Goal: Entertainment & Leisure: Browse casually

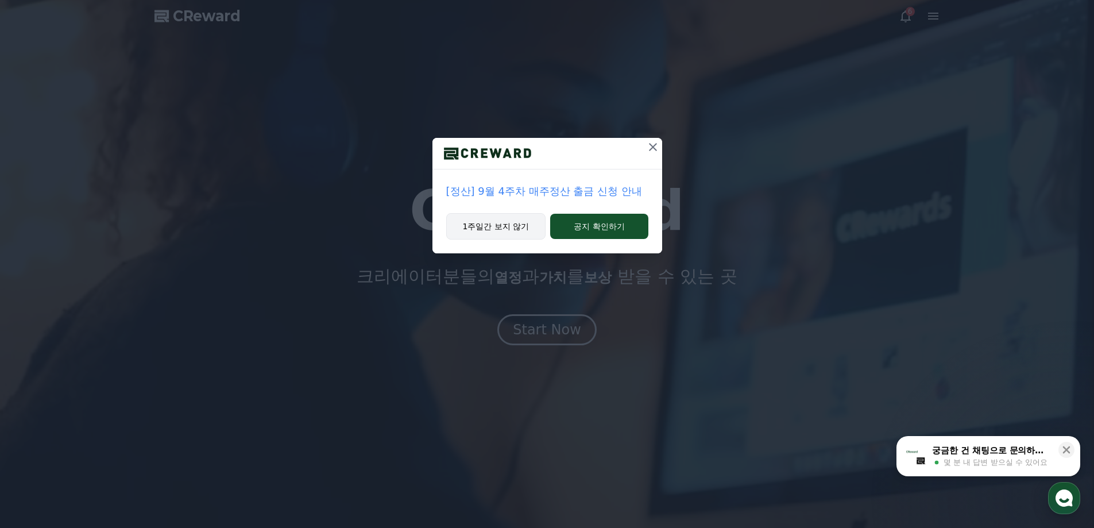
click at [515, 229] on button "1주일간 보지 않기" at bounding box center [496, 226] width 100 height 26
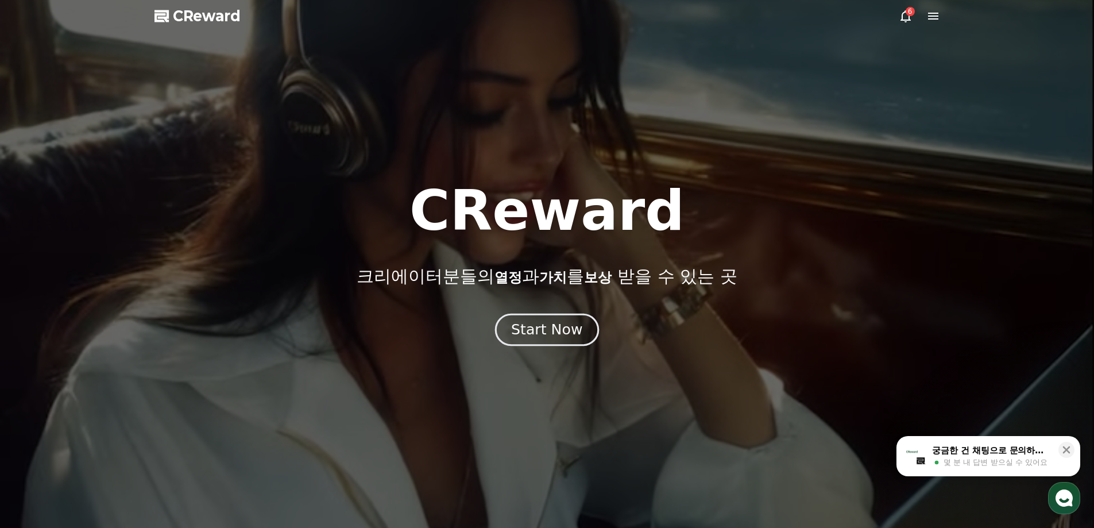
click at [548, 325] on div "Start Now" at bounding box center [546, 330] width 71 height 20
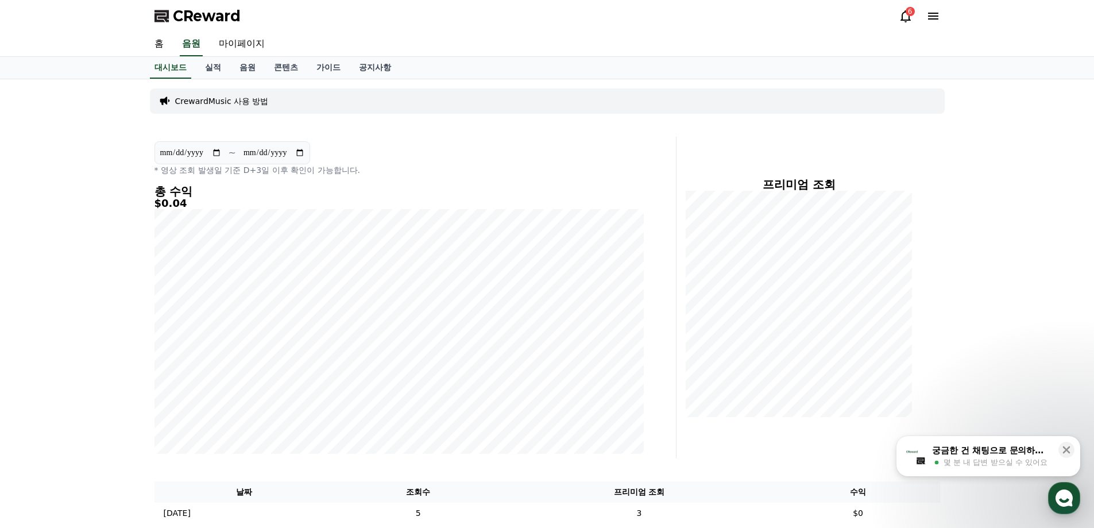
click at [904, 13] on icon at bounding box center [906, 16] width 10 height 12
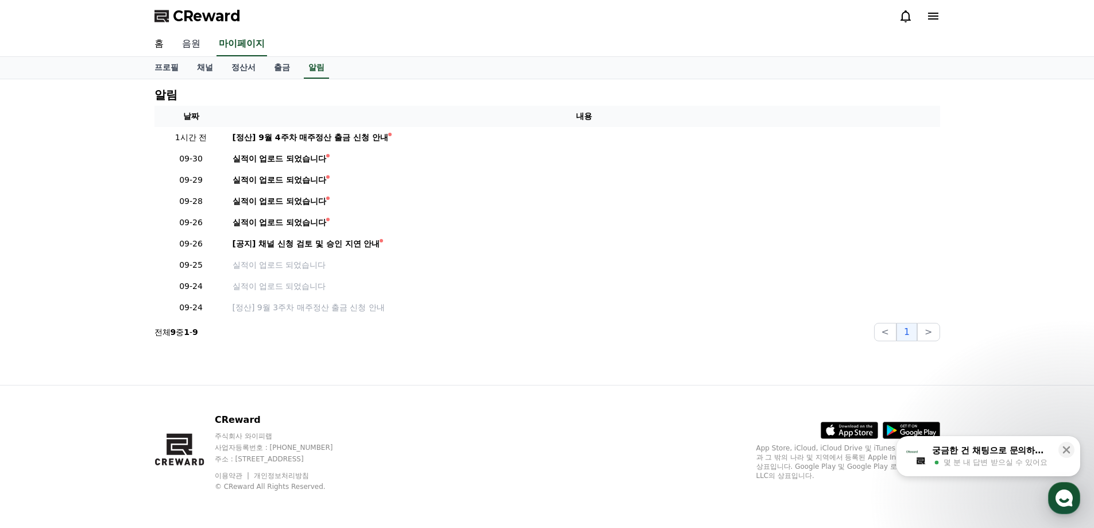
click at [196, 42] on link "음원" at bounding box center [191, 44] width 37 height 24
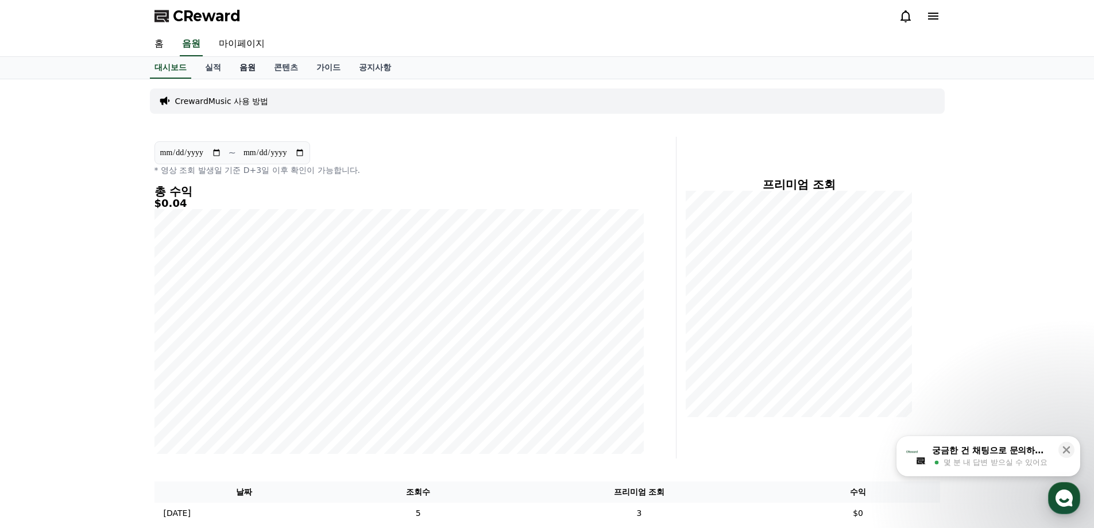
click at [245, 68] on link "음원" at bounding box center [247, 68] width 34 height 22
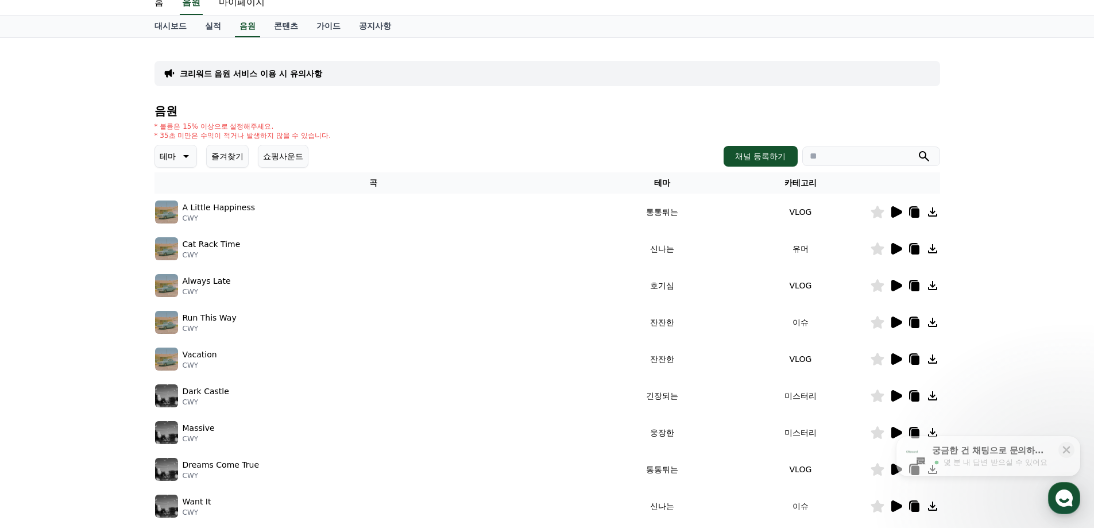
scroll to position [250, 0]
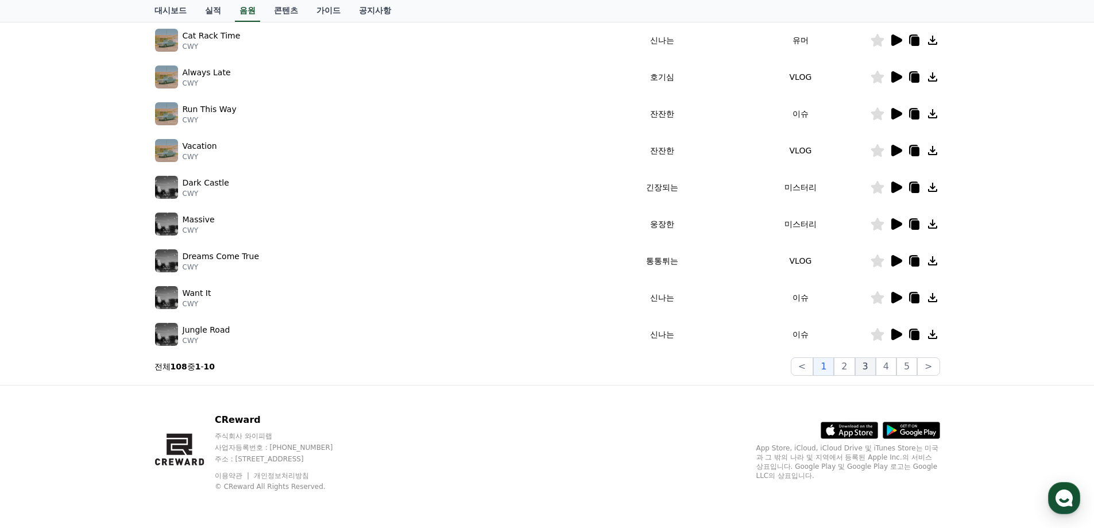
click at [871, 372] on button "3" at bounding box center [865, 366] width 21 height 18
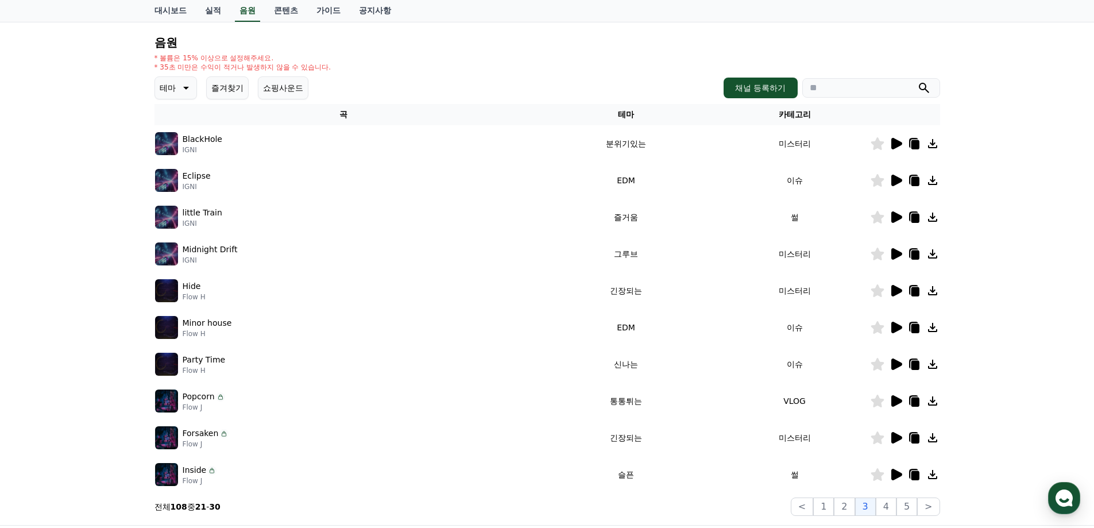
scroll to position [115, 0]
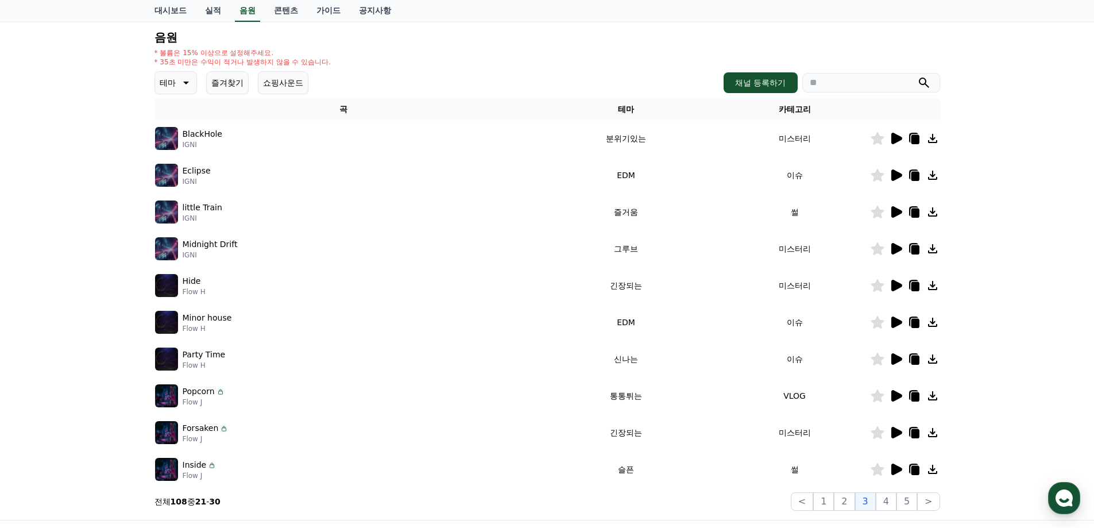
click at [899, 213] on icon at bounding box center [897, 211] width 11 height 11
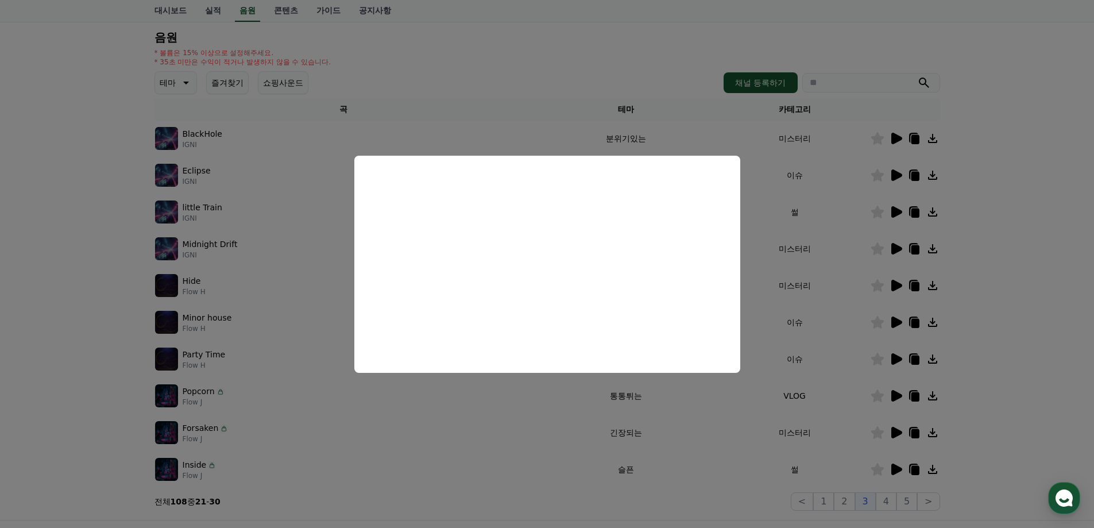
click at [849, 257] on button "close modal" at bounding box center [547, 264] width 1094 height 528
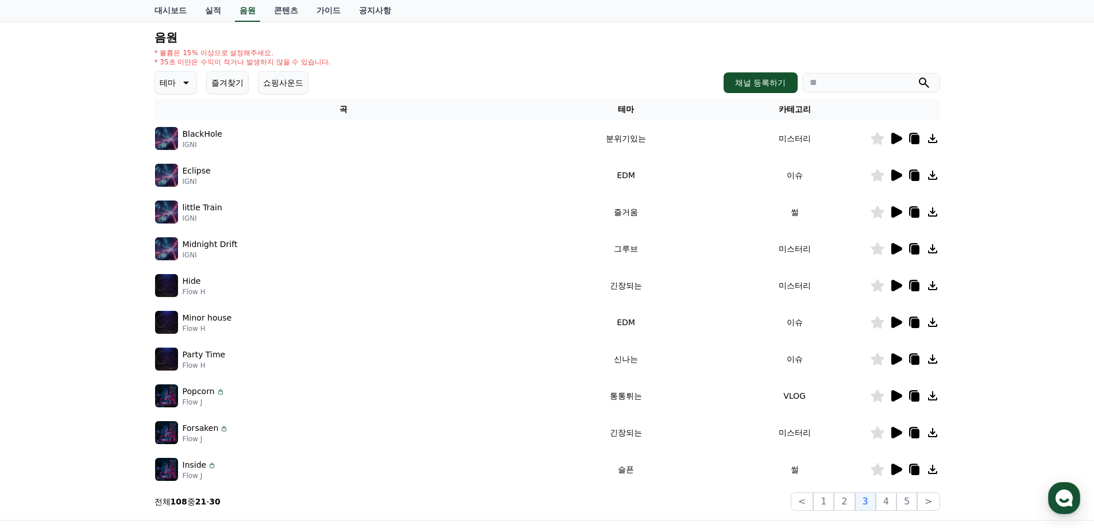
click at [894, 247] on icon at bounding box center [897, 248] width 11 height 11
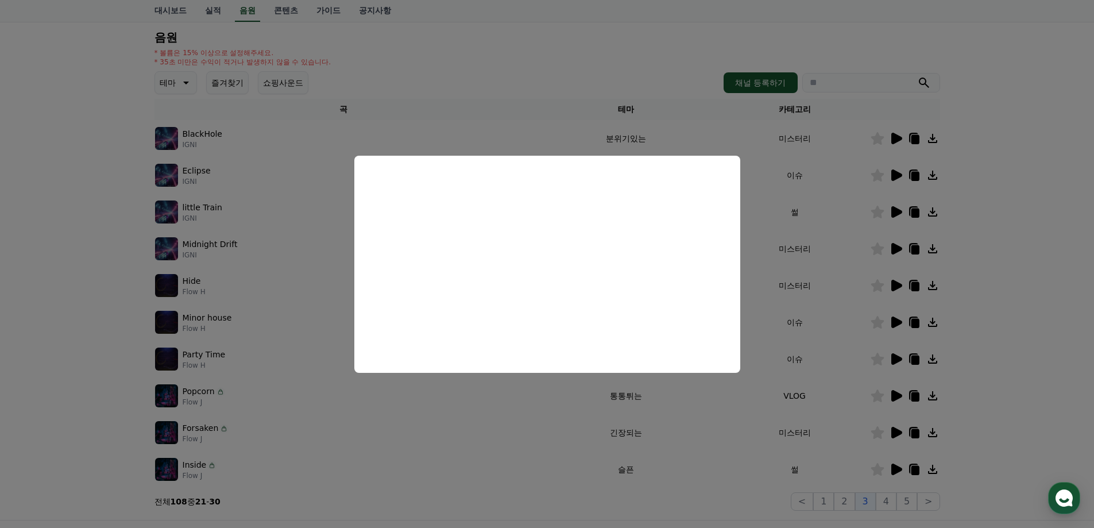
click at [894, 286] on button "close modal" at bounding box center [547, 264] width 1094 height 528
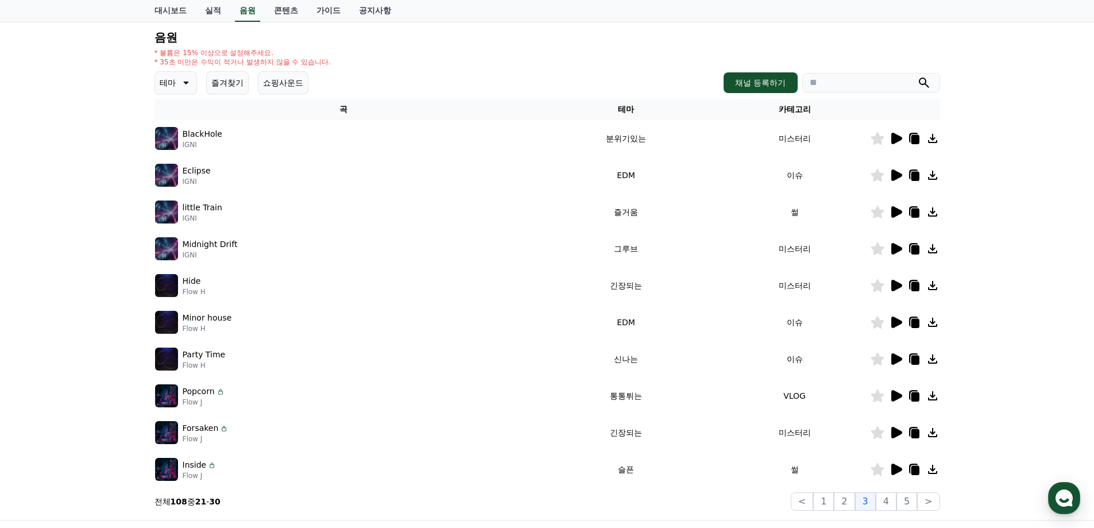
click at [900, 282] on icon at bounding box center [896, 286] width 14 height 14
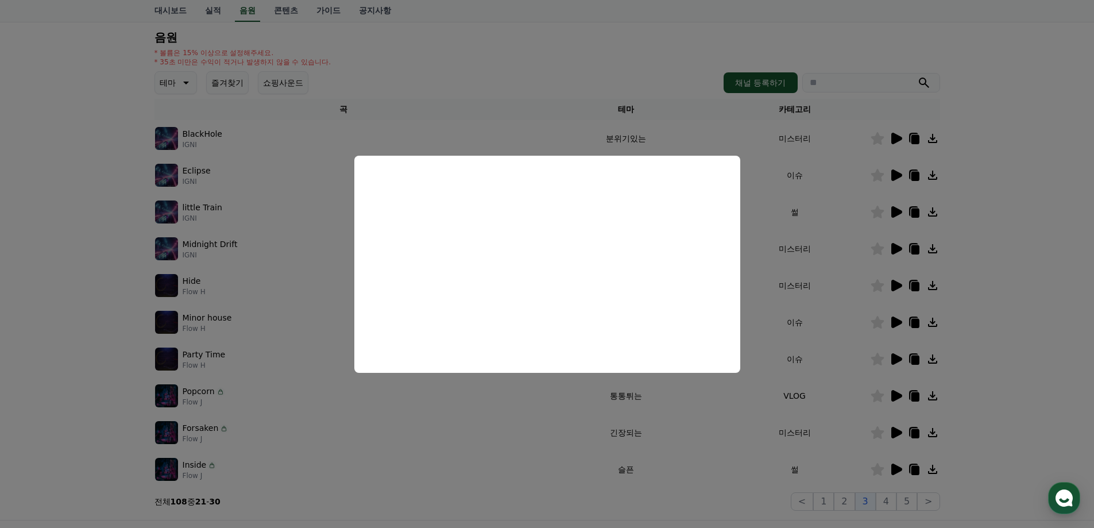
click at [836, 324] on button "close modal" at bounding box center [547, 264] width 1094 height 528
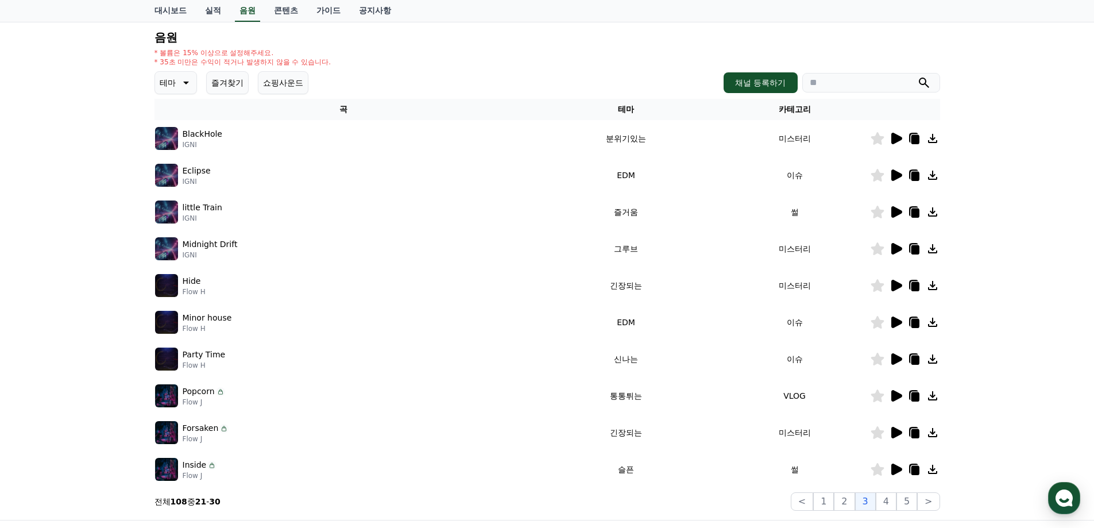
click at [899, 317] on icon at bounding box center [896, 322] width 14 height 14
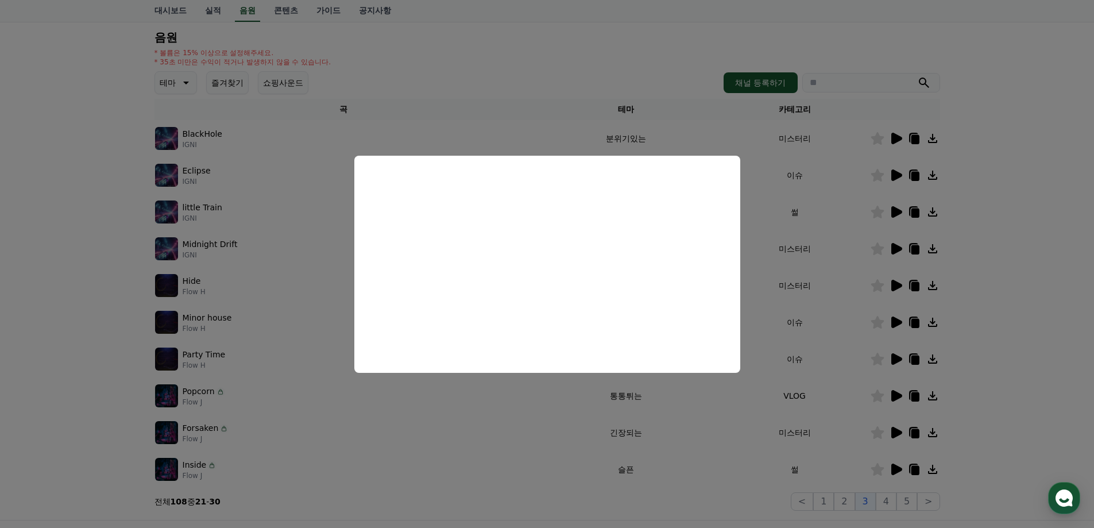
click at [852, 358] on button "close modal" at bounding box center [547, 264] width 1094 height 528
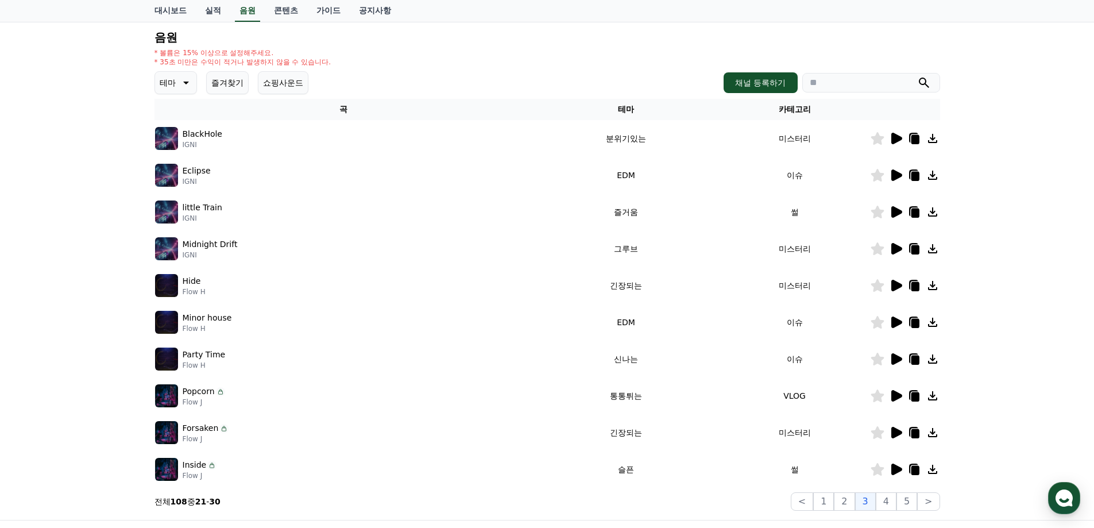
click at [897, 360] on icon at bounding box center [897, 358] width 11 height 11
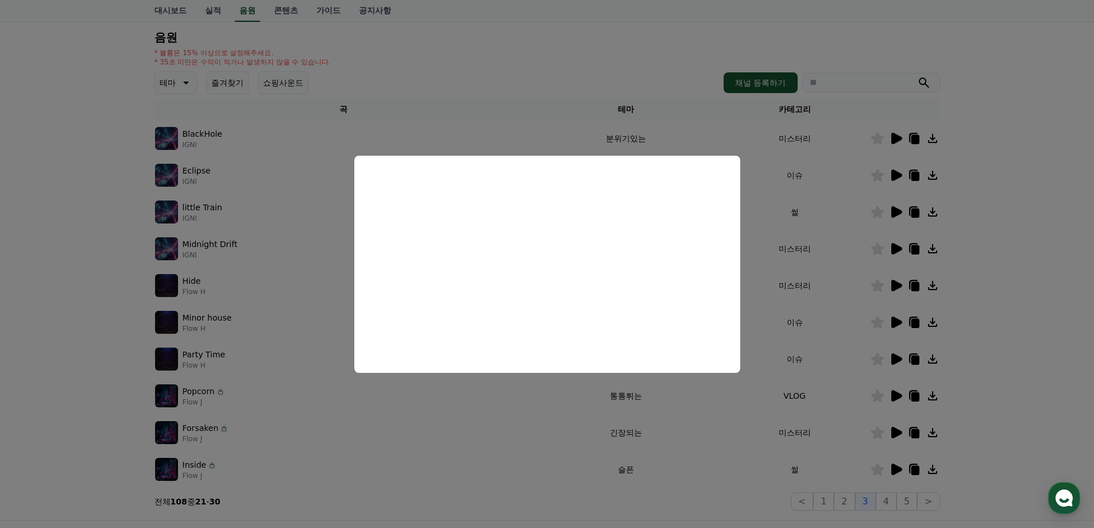
drag, startPoint x: 833, startPoint y: 214, endPoint x: 840, endPoint y: 209, distance: 8.3
click at [837, 211] on button "close modal" at bounding box center [547, 264] width 1094 height 528
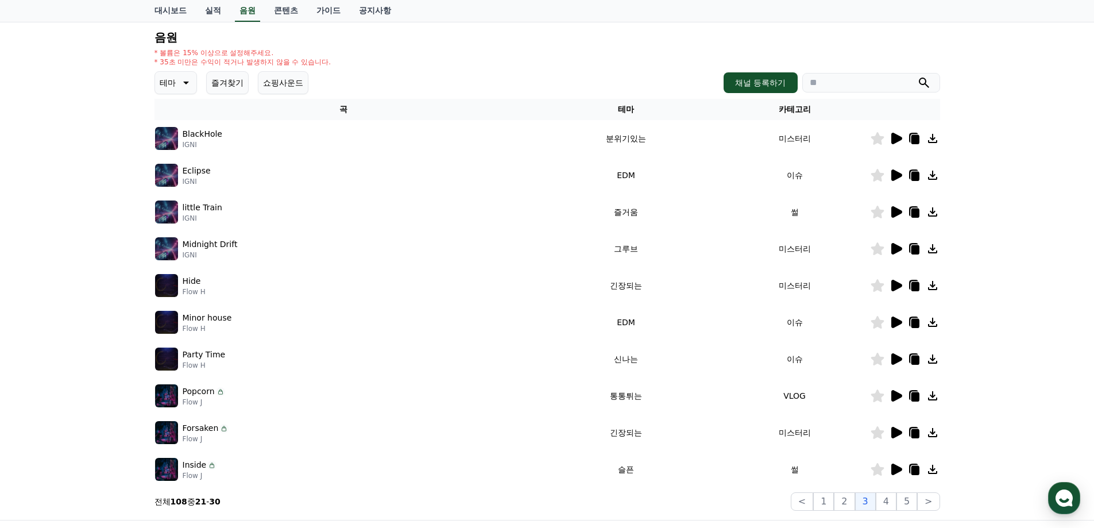
click at [897, 175] on icon at bounding box center [897, 174] width 11 height 11
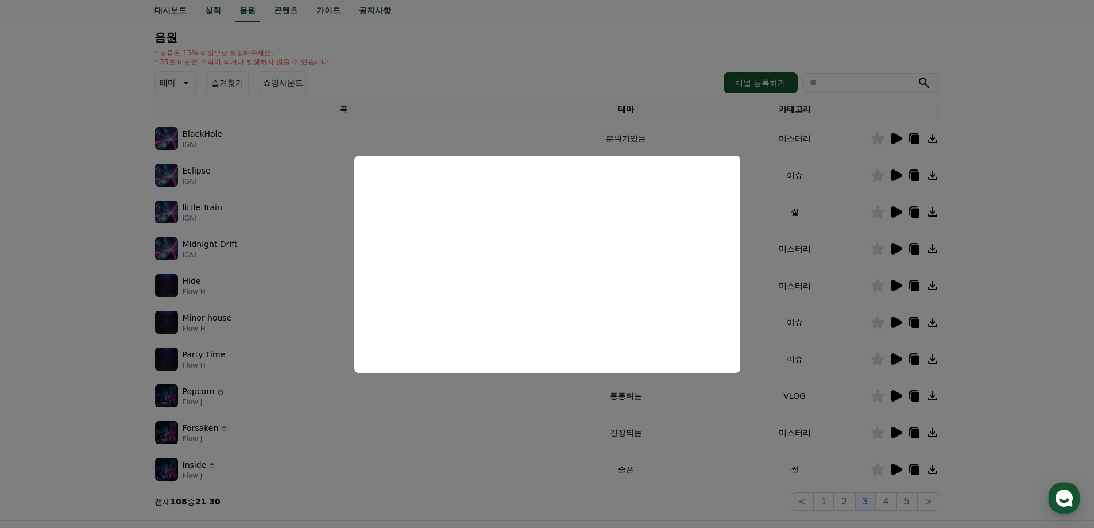
click at [818, 344] on button "close modal" at bounding box center [547, 264] width 1094 height 528
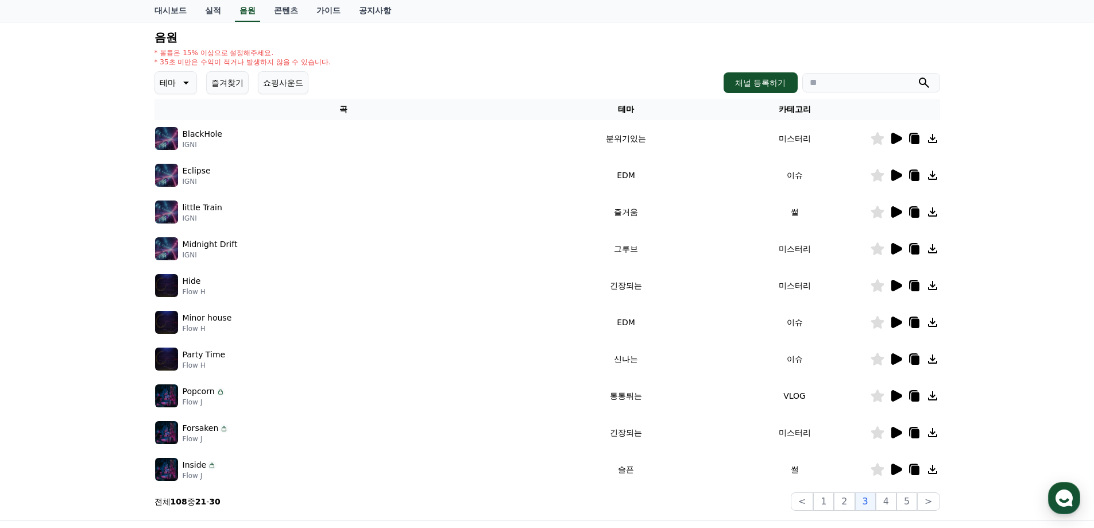
click at [892, 434] on icon at bounding box center [897, 432] width 11 height 11
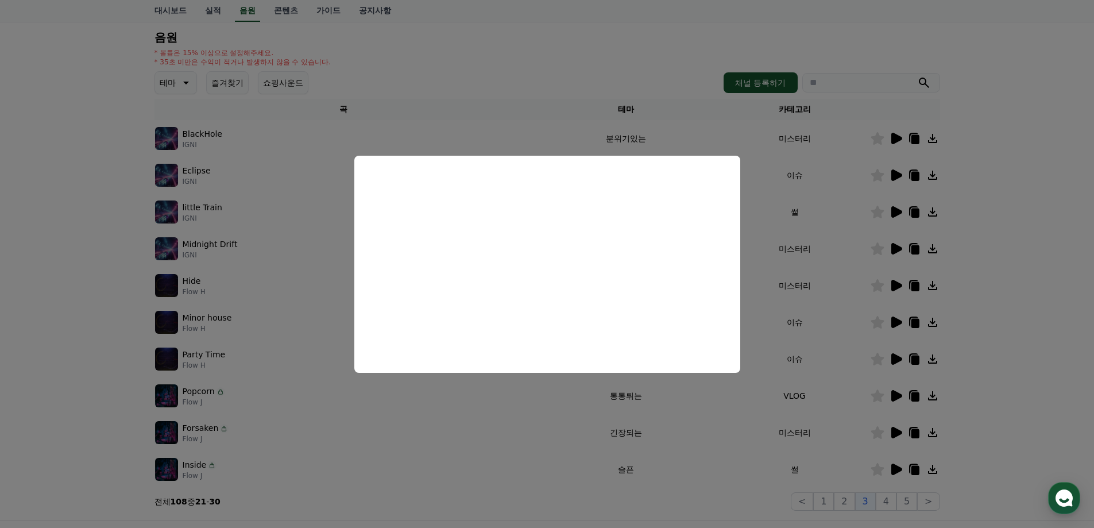
click at [840, 417] on button "close modal" at bounding box center [547, 264] width 1094 height 528
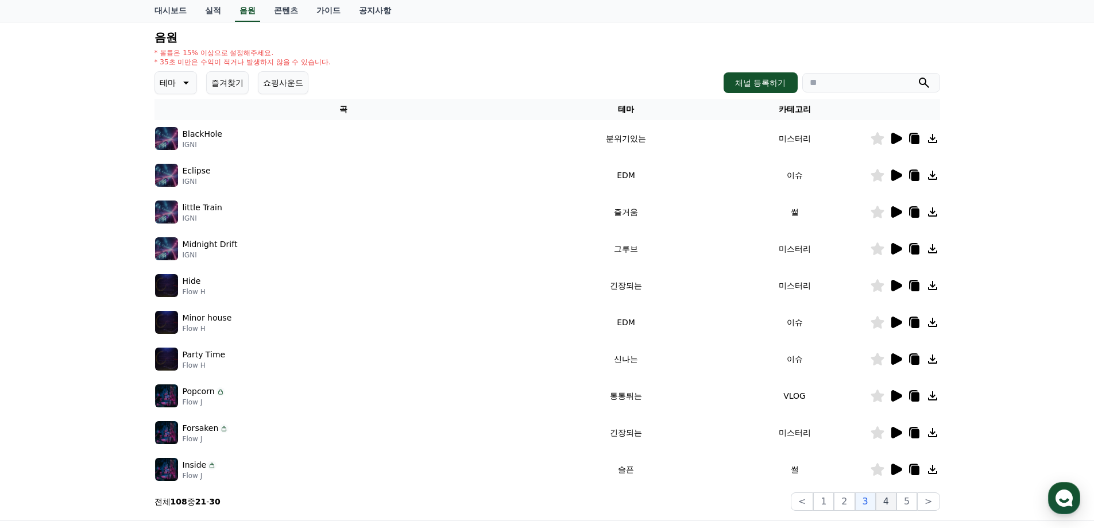
click at [887, 496] on button "4" at bounding box center [886, 501] width 21 height 18
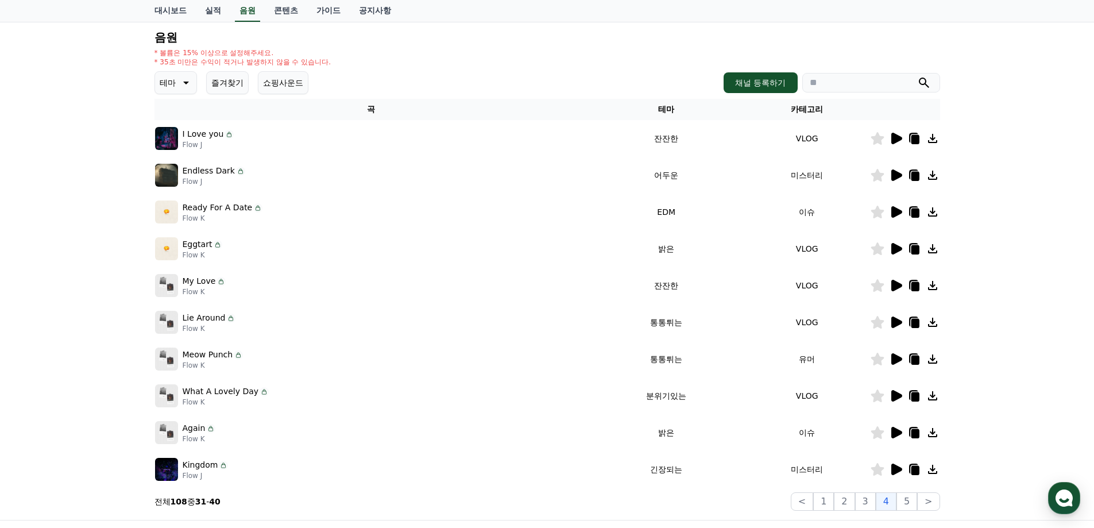
click at [890, 210] on icon at bounding box center [896, 212] width 14 height 14
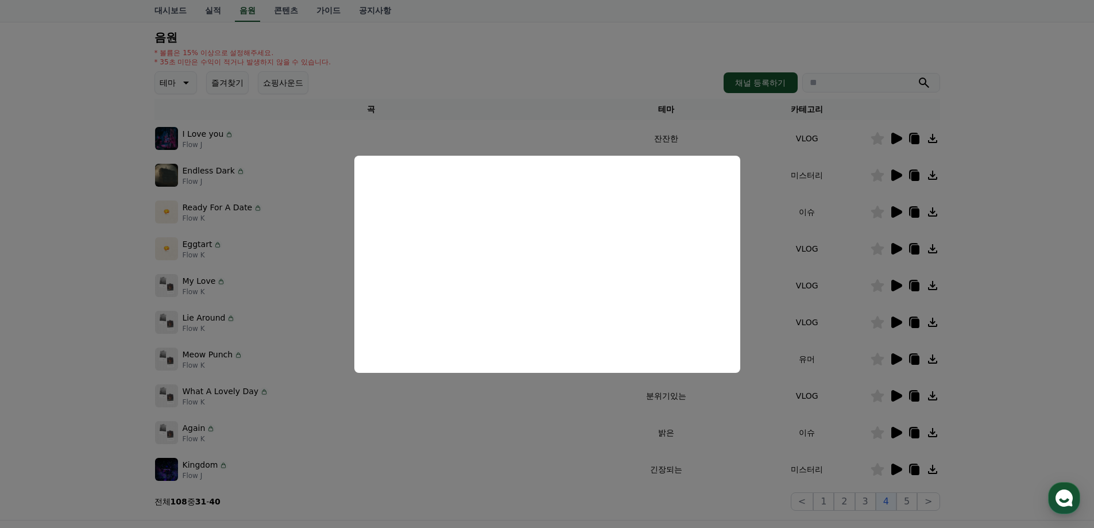
click at [852, 266] on button "close modal" at bounding box center [547, 264] width 1094 height 528
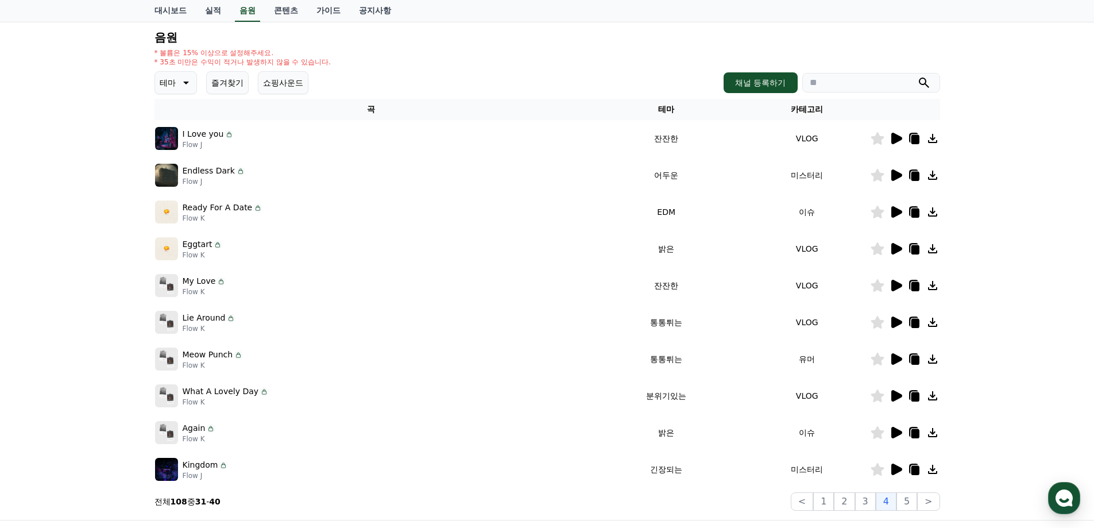
click at [896, 287] on icon at bounding box center [897, 285] width 11 height 11
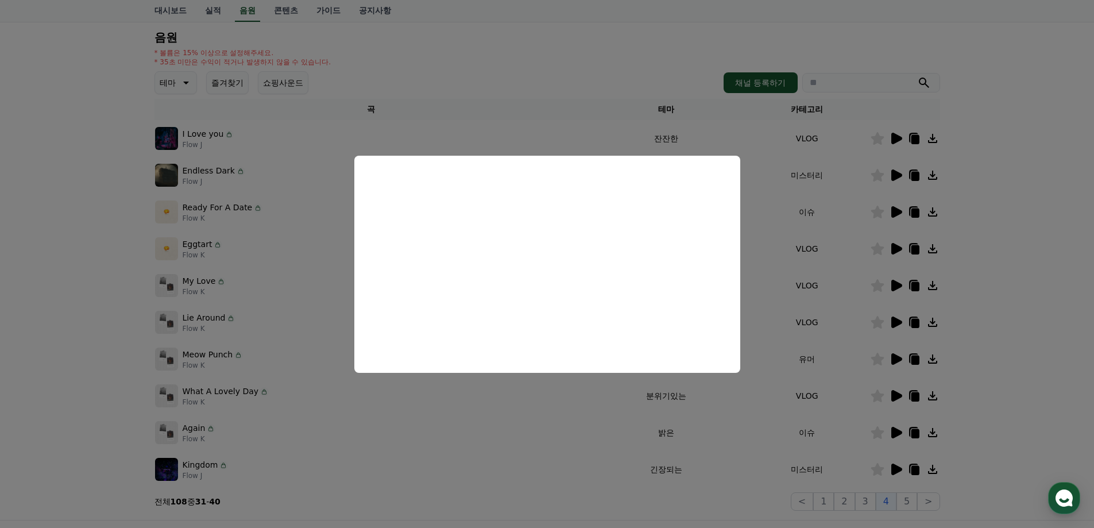
click at [765, 258] on button "close modal" at bounding box center [547, 264] width 1094 height 528
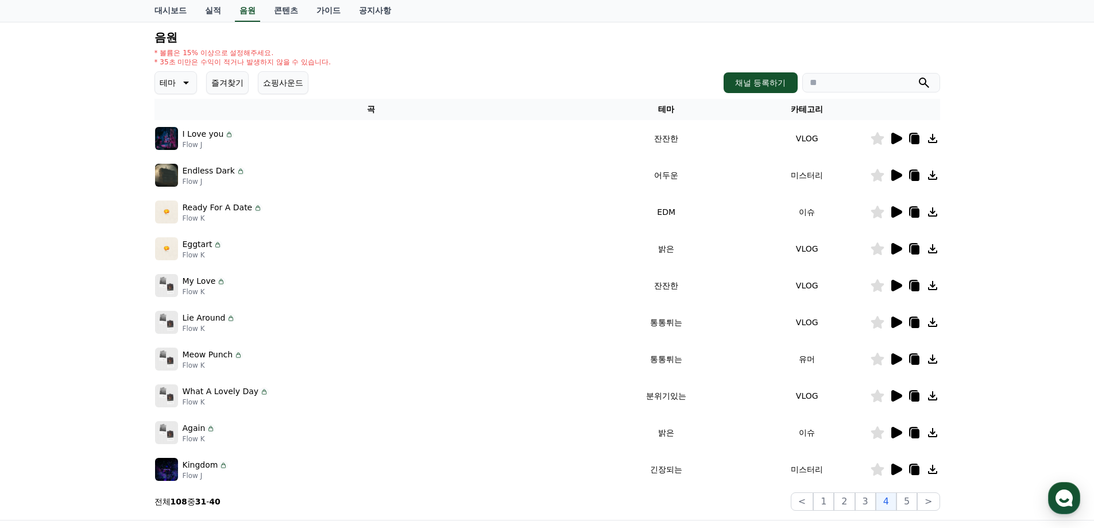
click at [895, 428] on icon at bounding box center [897, 432] width 11 height 11
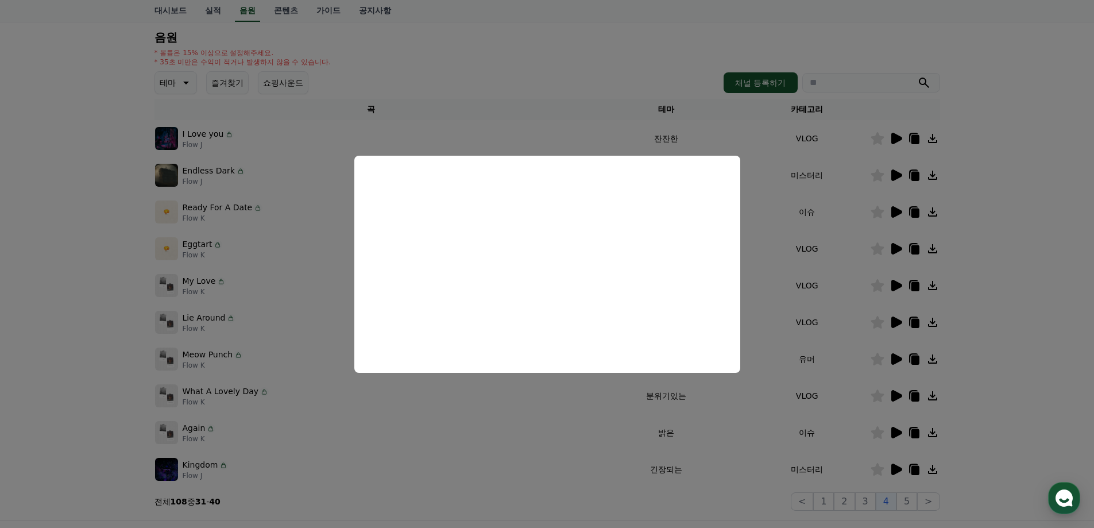
drag, startPoint x: 831, startPoint y: 385, endPoint x: 847, endPoint y: 459, distance: 75.7
click at [831, 386] on button "close modal" at bounding box center [547, 264] width 1094 height 528
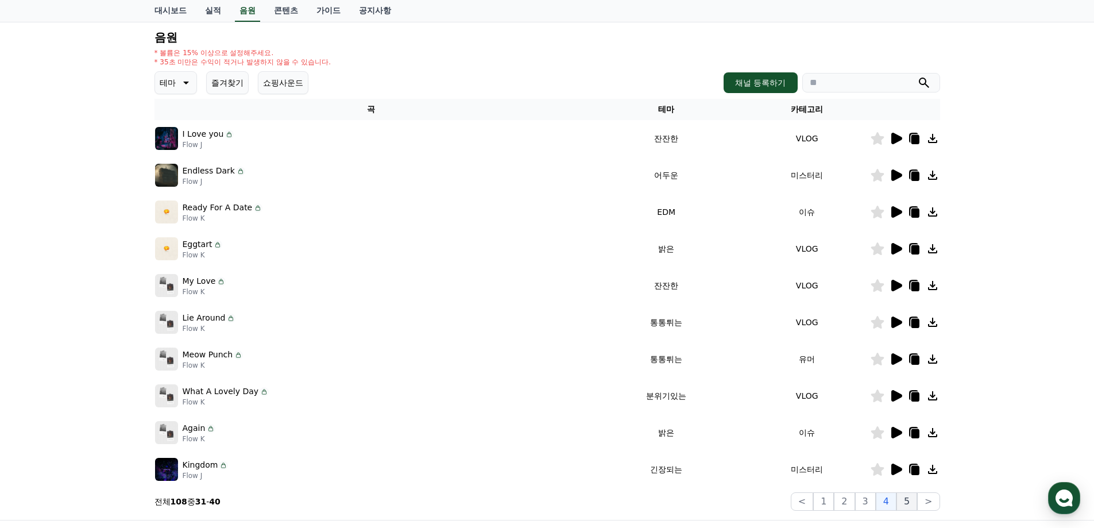
click at [908, 502] on button "5" at bounding box center [907, 501] width 21 height 18
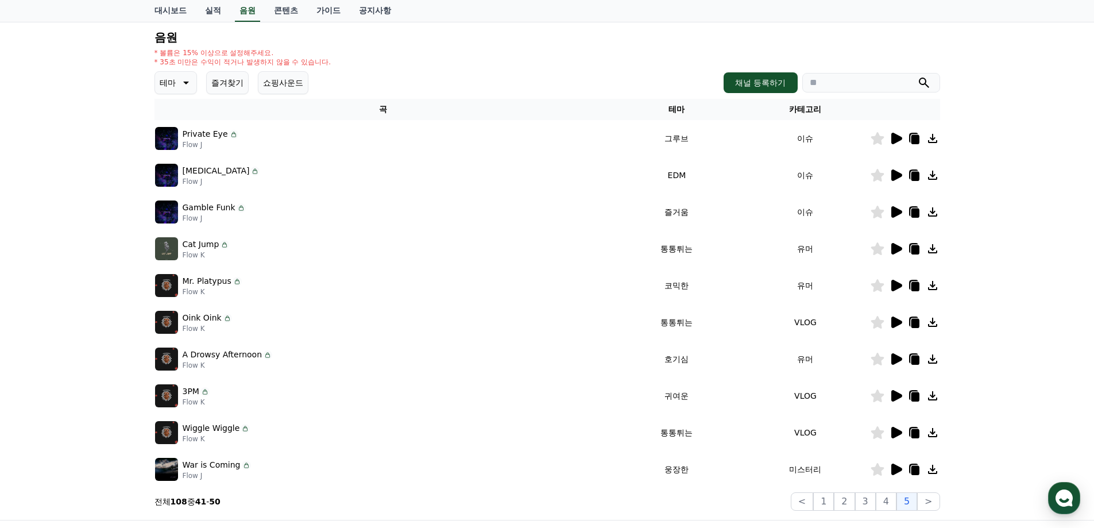
click at [905, 134] on div at bounding box center [905, 139] width 69 height 14
click at [895, 137] on icon at bounding box center [897, 138] width 11 height 11
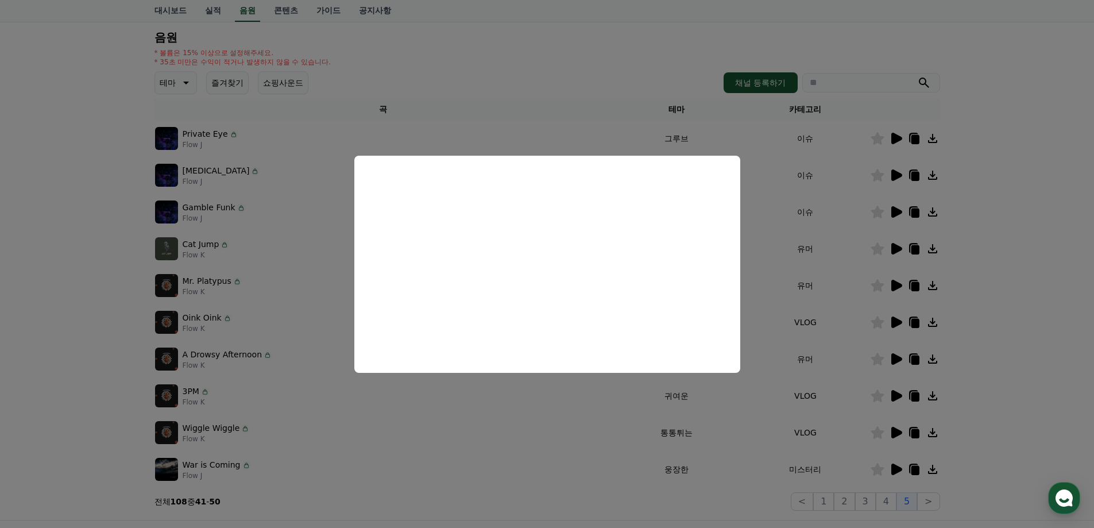
click at [898, 175] on button "close modal" at bounding box center [547, 264] width 1094 height 528
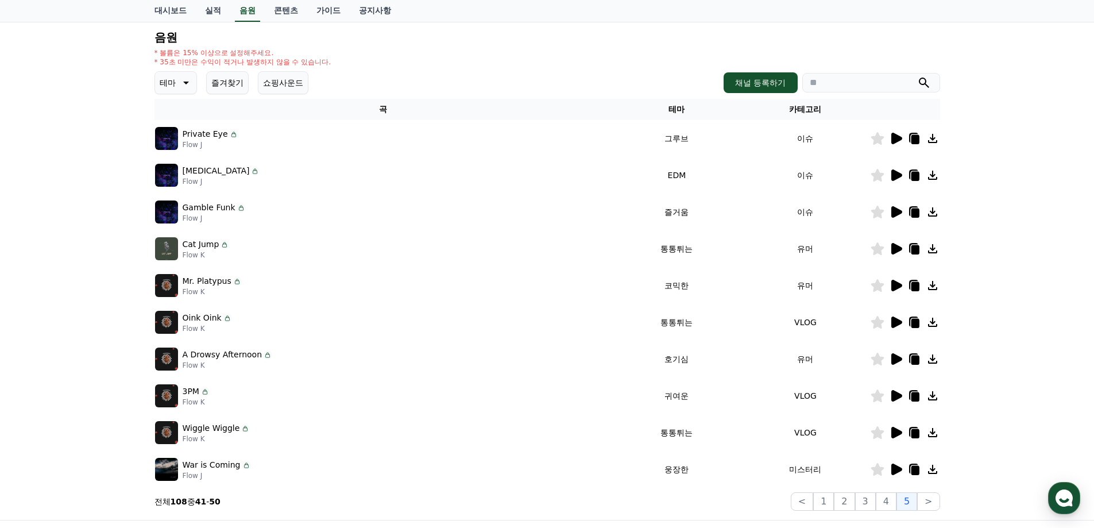
click at [898, 175] on icon at bounding box center [897, 174] width 11 height 11
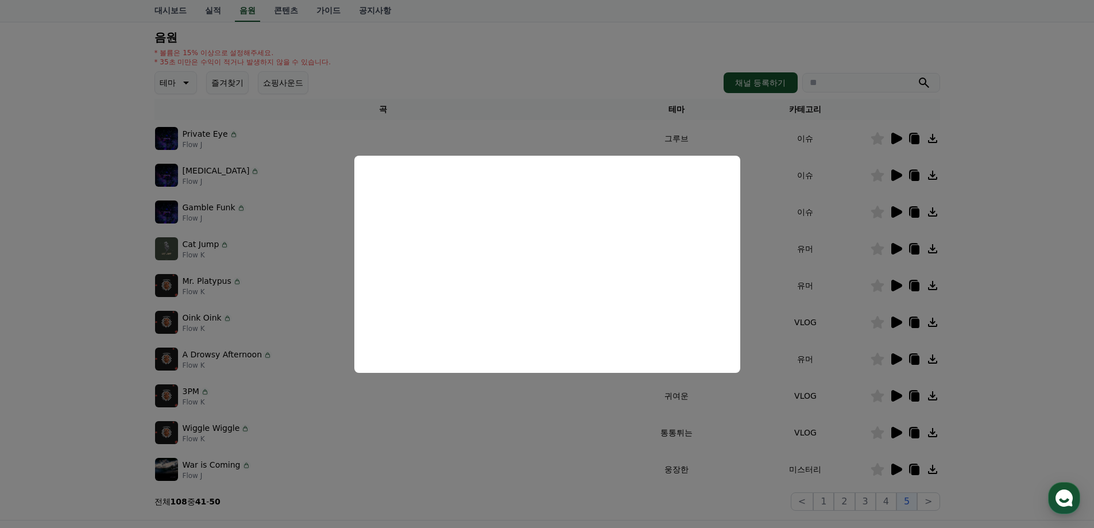
click at [851, 206] on button "close modal" at bounding box center [547, 264] width 1094 height 528
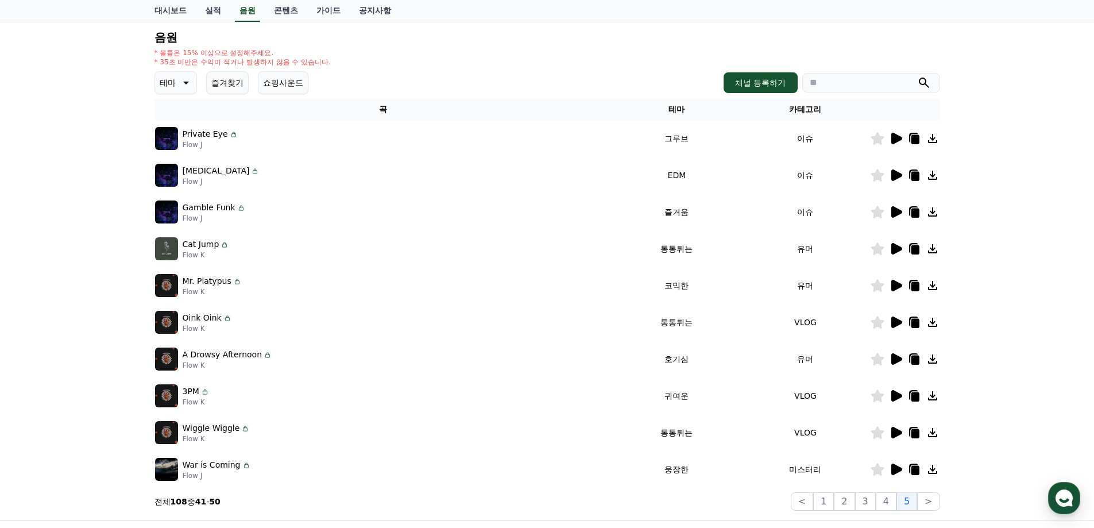
click at [895, 175] on icon at bounding box center [897, 174] width 11 height 11
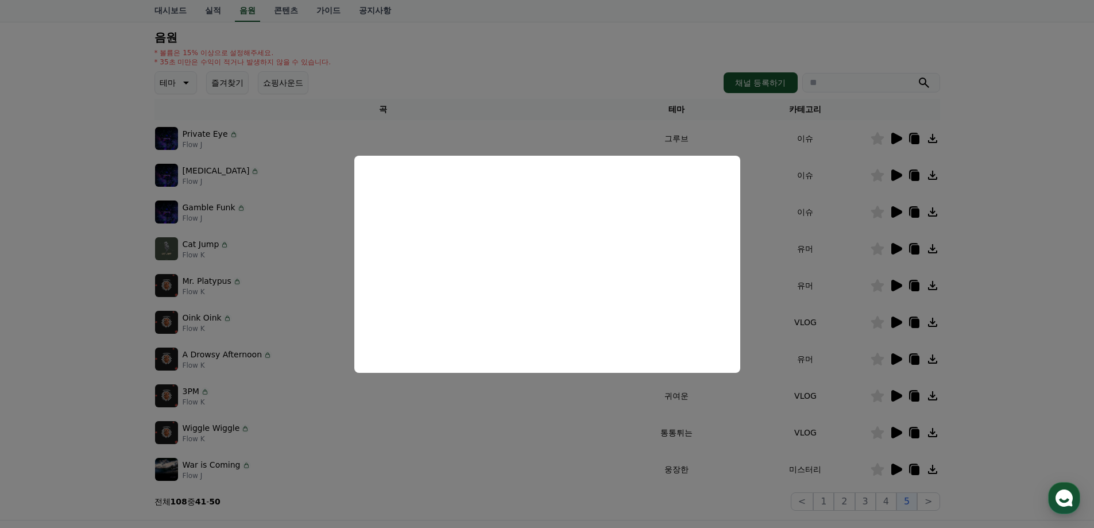
click at [916, 173] on button "close modal" at bounding box center [547, 264] width 1094 height 528
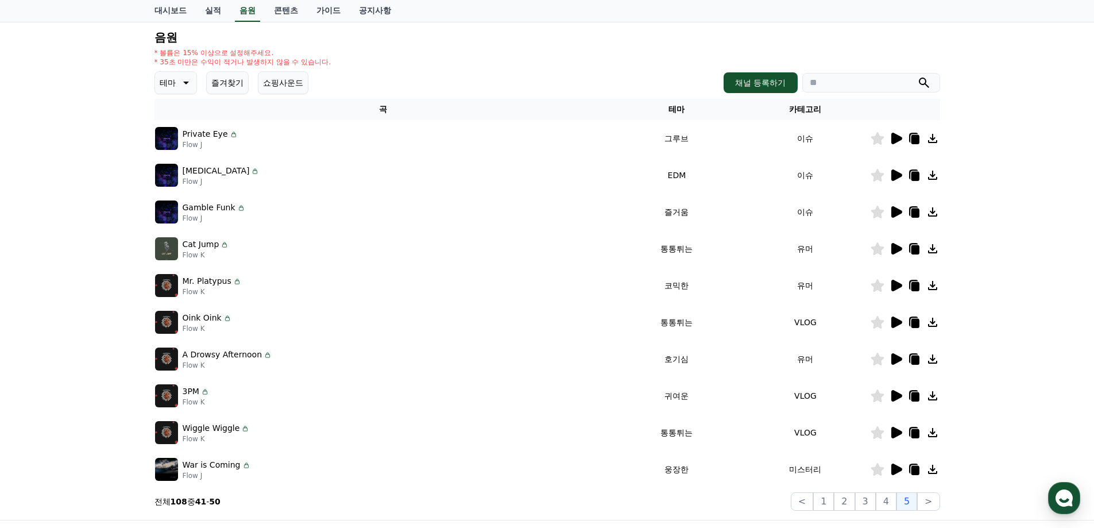
click at [916, 173] on icon at bounding box center [915, 176] width 8 height 9
